Goal: Transaction & Acquisition: Purchase product/service

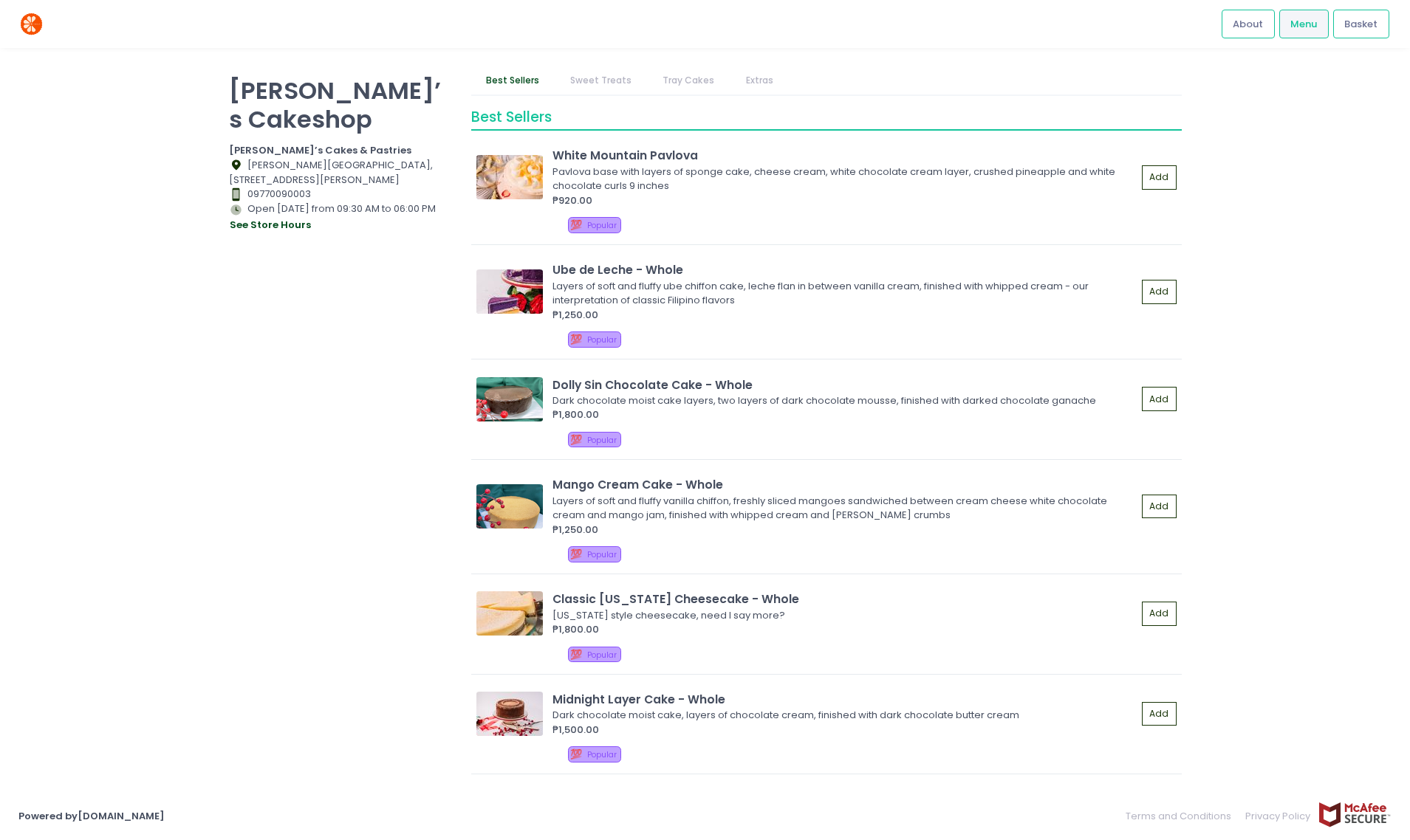
click at [259, 85] on p "[PERSON_NAME]’s Cakeshop" at bounding box center [341, 105] width 224 height 58
click at [1122, 70] on nav "Best Sellers Sweet Treats Tray Cakes Extras" at bounding box center [826, 80] width 709 height 28
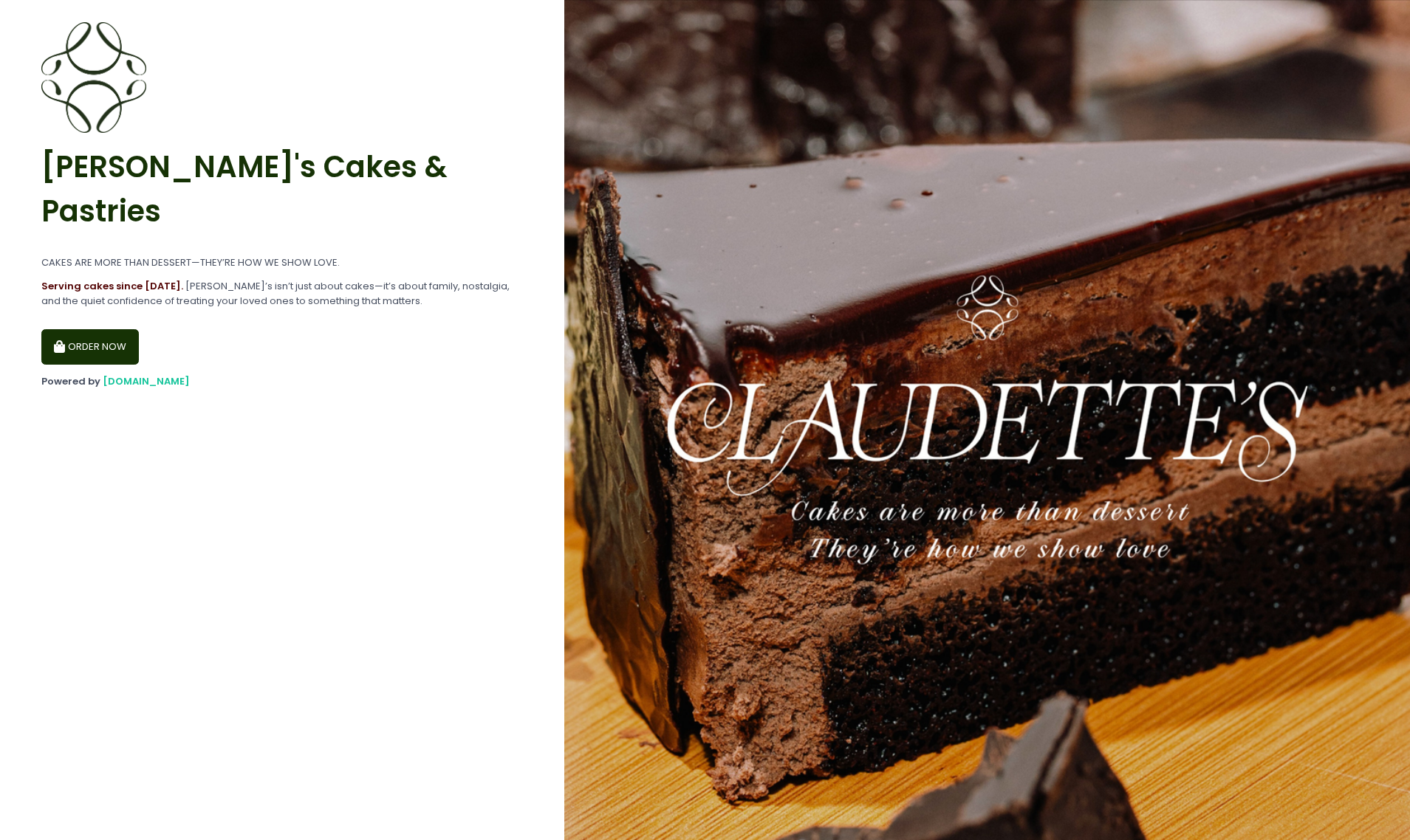
click at [65, 329] on button "ORDER NOW" at bounding box center [90, 347] width 97 height 36
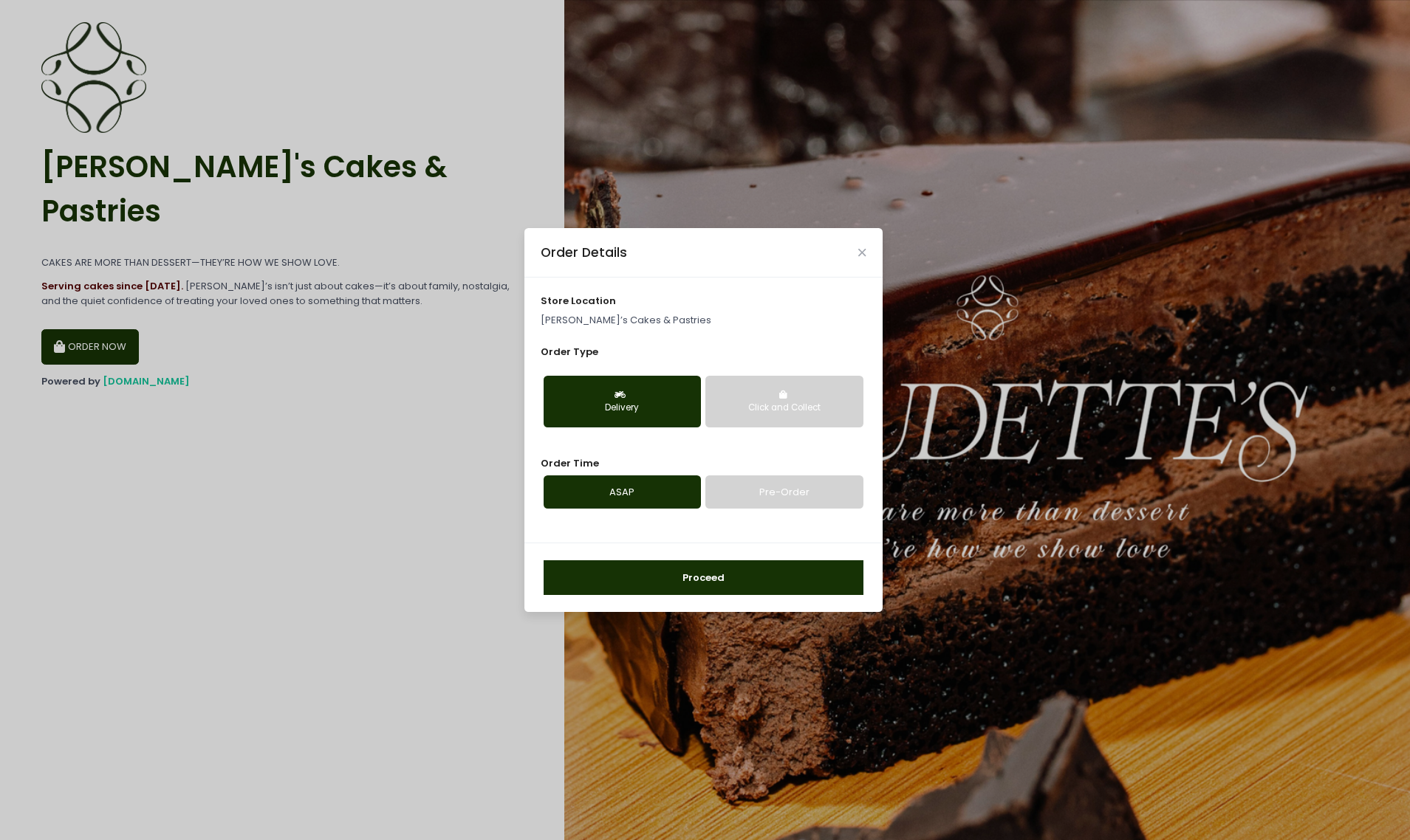
click at [740, 580] on button "Proceed" at bounding box center [704, 578] width 320 height 36
